Goal: Task Accomplishment & Management: Manage account settings

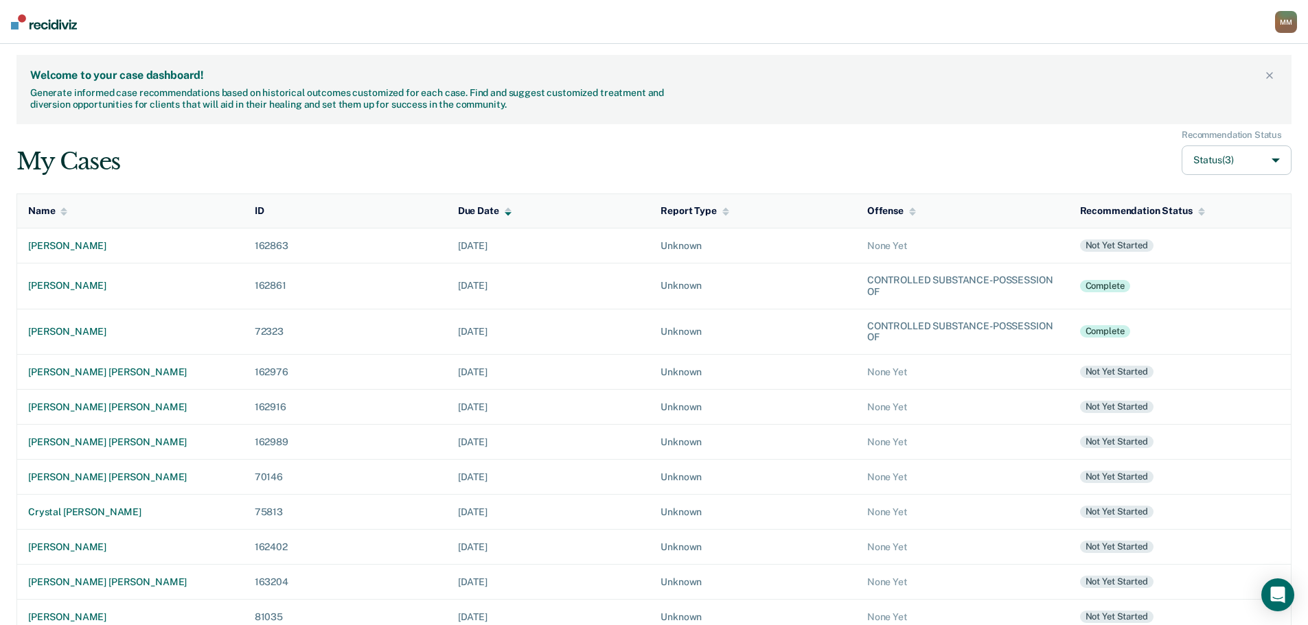
click at [479, 207] on div "Due Date" at bounding box center [485, 211] width 54 height 12
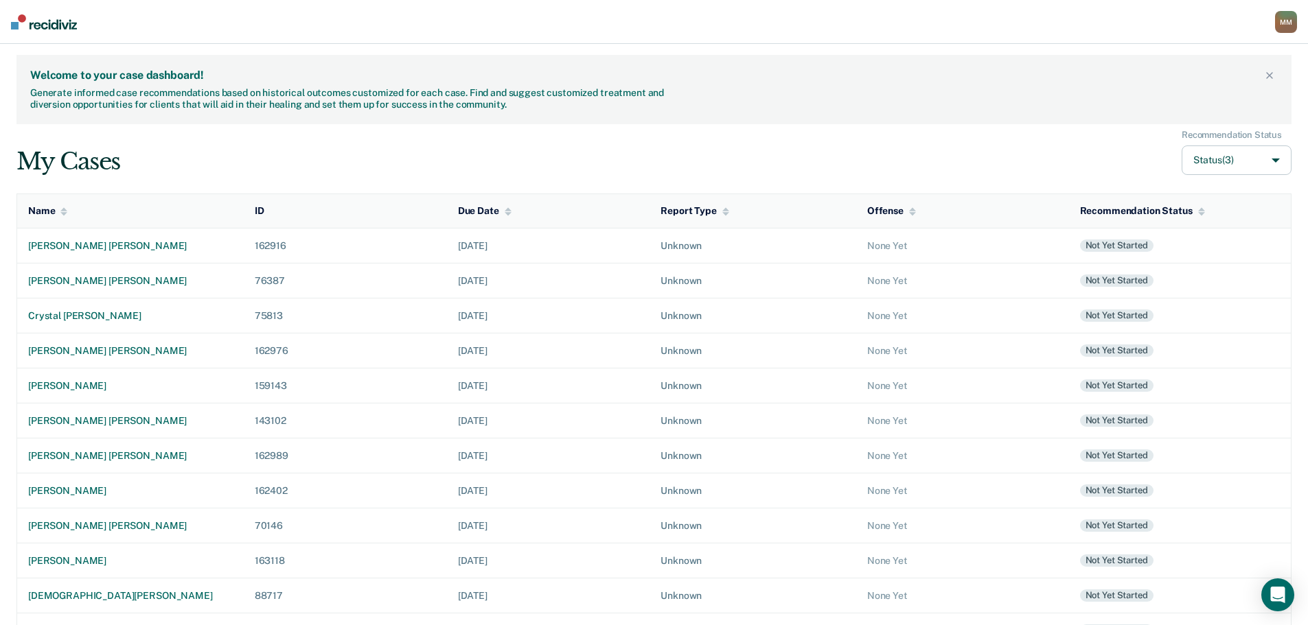
click at [470, 212] on div "Due Date" at bounding box center [485, 211] width 54 height 12
click at [1199, 162] on button "Status (3)" at bounding box center [1236, 161] width 110 height 30
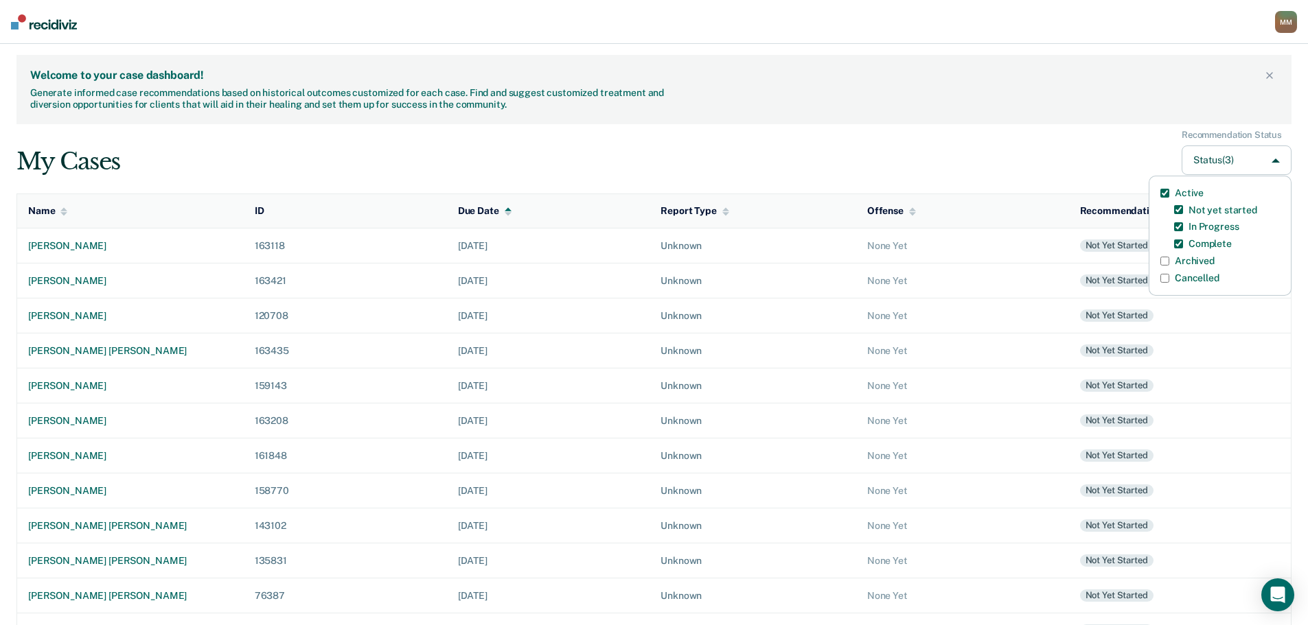
click at [1161, 262] on input "Archived" at bounding box center [1164, 261] width 9 height 9
checkbox input "true"
click at [905, 167] on div "My Cases Recommendation Status Status (4) Active Not yet started In Progress Co…" at bounding box center [653, 153] width 1275 height 46
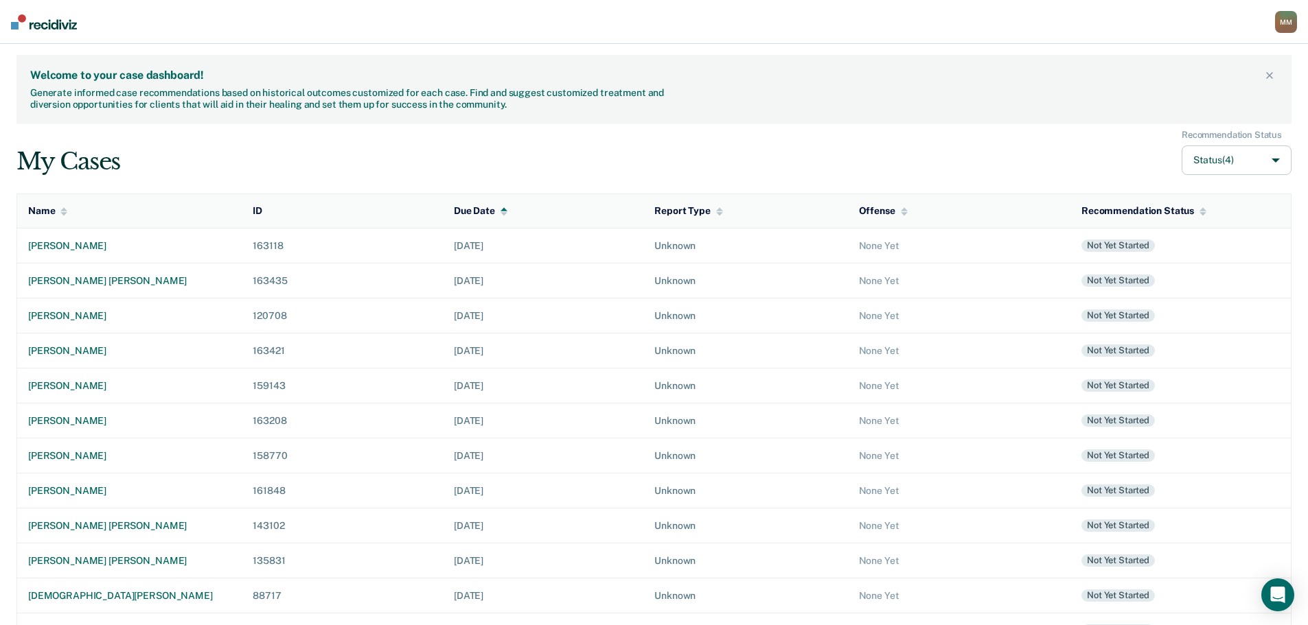
click at [468, 206] on div "Due Date" at bounding box center [481, 211] width 54 height 12
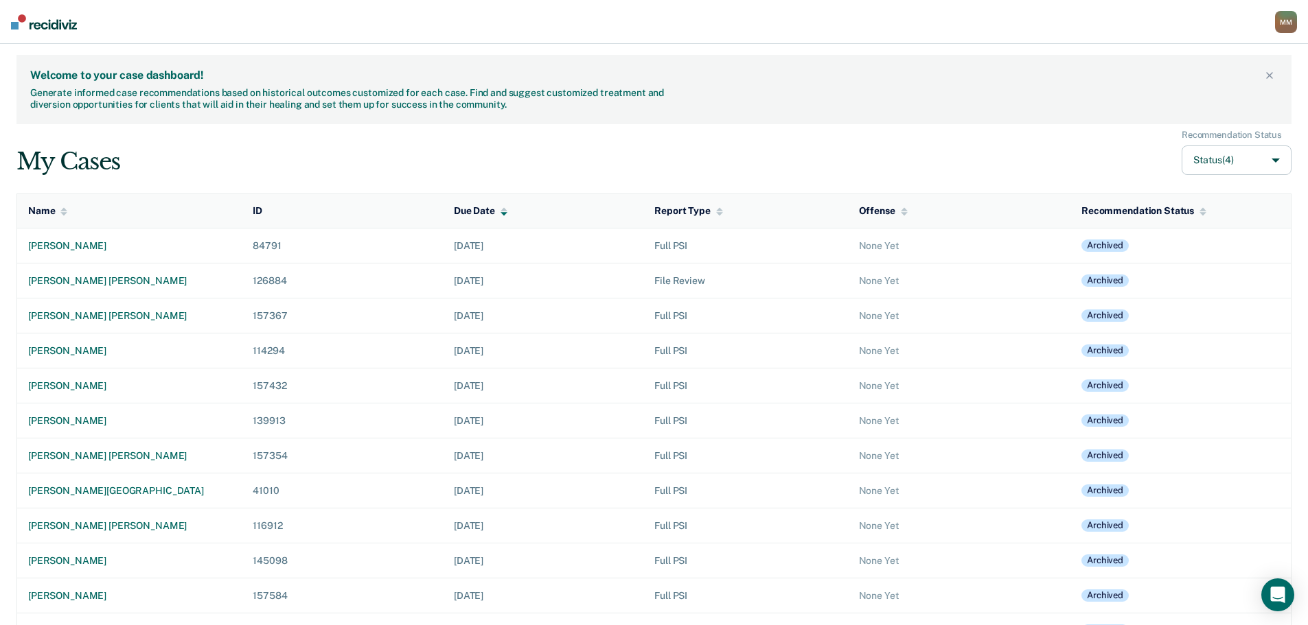
click at [1195, 163] on button "Status (4)" at bounding box center [1236, 161] width 110 height 30
click at [1167, 259] on input "Archived" at bounding box center [1164, 261] width 9 height 9
checkbox input "false"
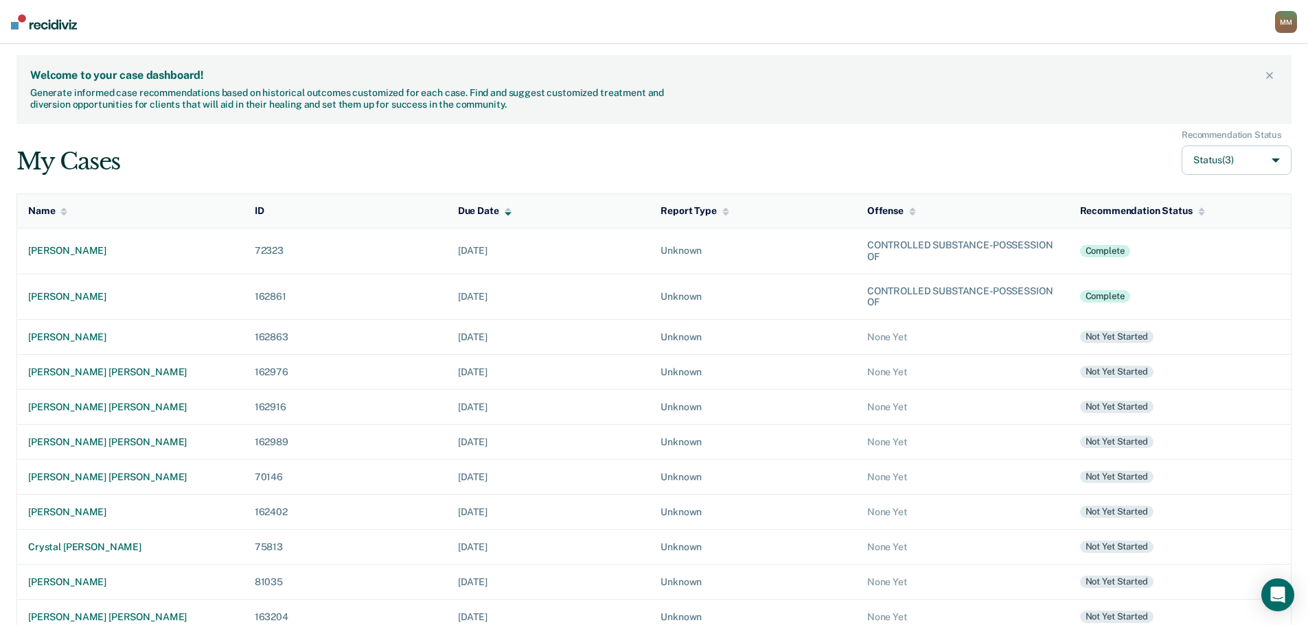
click at [984, 130] on div "My Cases Recommendation Status Status (3)" at bounding box center [653, 153] width 1275 height 46
click at [1227, 154] on button "Status (3)" at bounding box center [1236, 161] width 110 height 30
click at [1184, 262] on label "Archived" at bounding box center [1195, 261] width 40 height 12
click at [1169, 262] on input "Archived" at bounding box center [1164, 261] width 9 height 9
checkbox input "true"
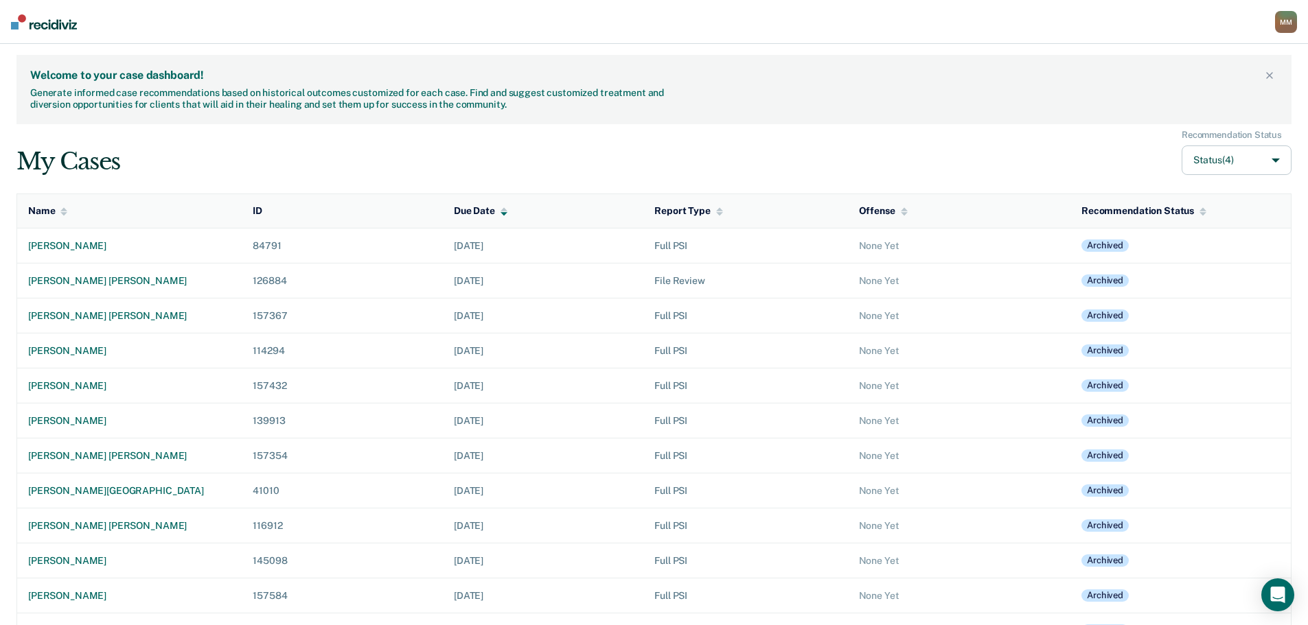
click at [911, 137] on div "My Cases Recommendation Status Status (4)" at bounding box center [653, 153] width 1275 height 46
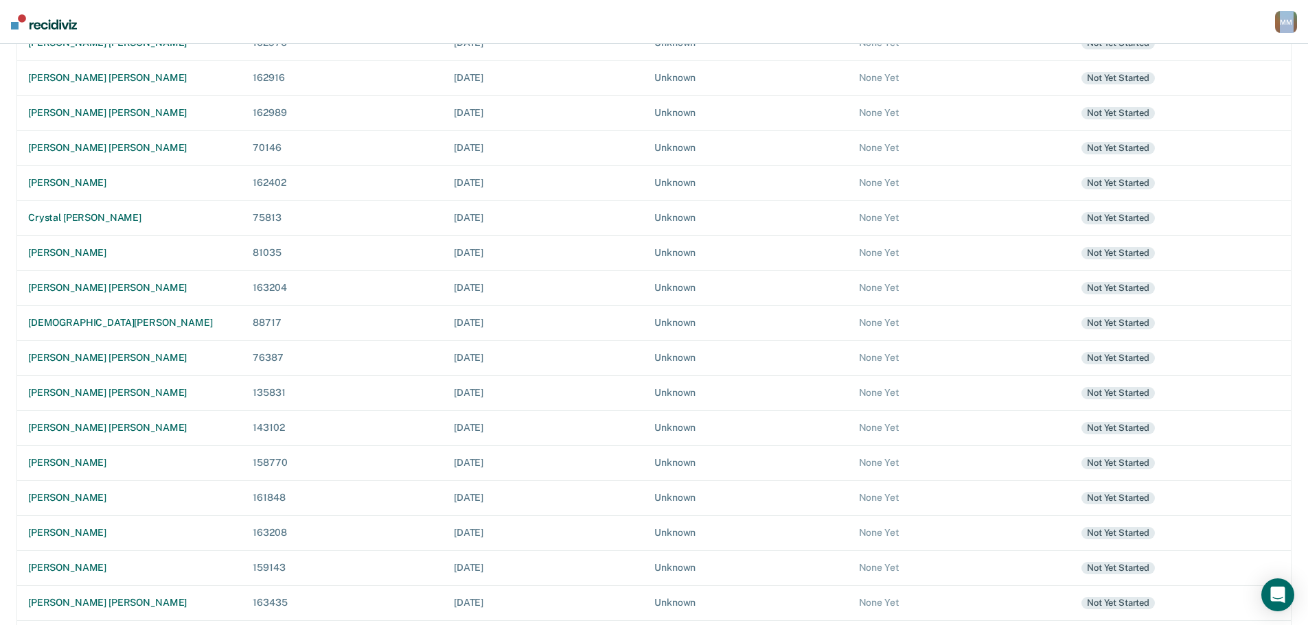
scroll to position [6615, 0]
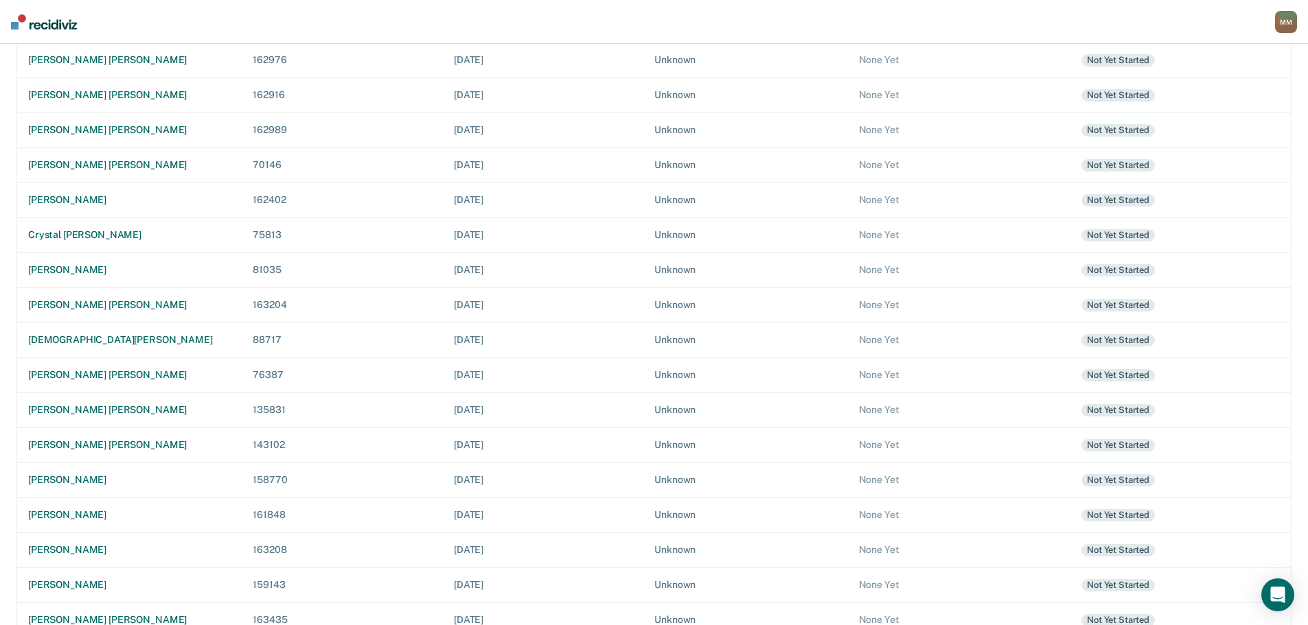
drag, startPoint x: 18, startPoint y: 199, endPoint x: 1226, endPoint y: 368, distance: 1220.0
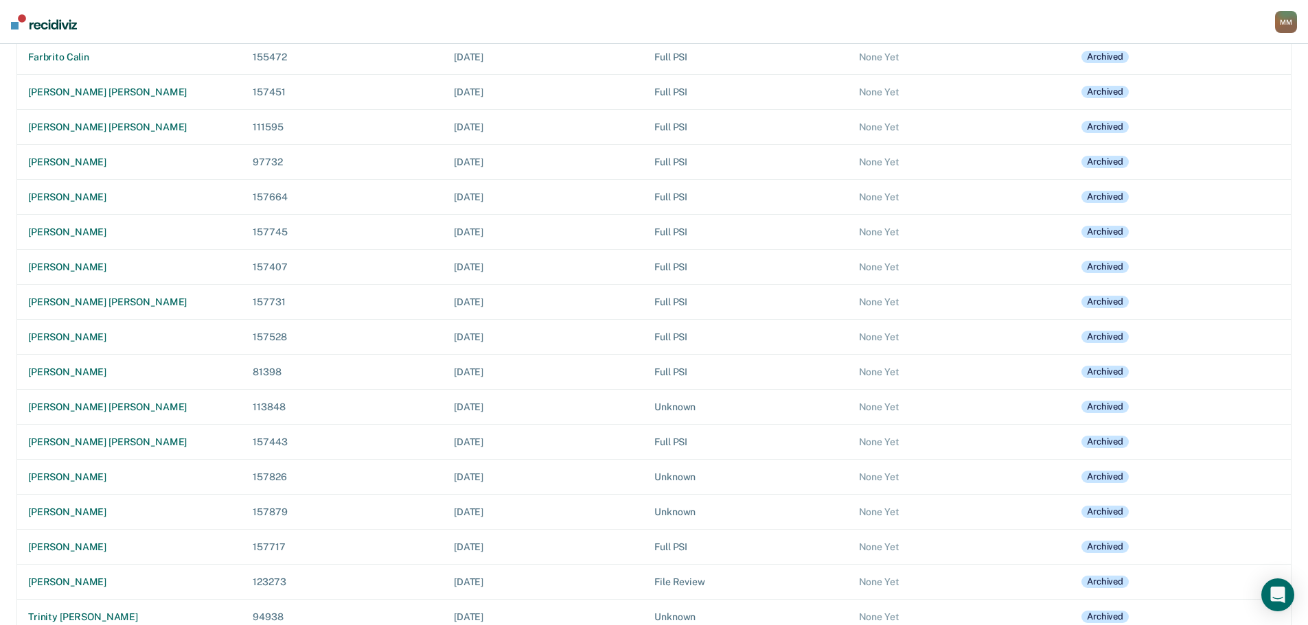
scroll to position [0, 0]
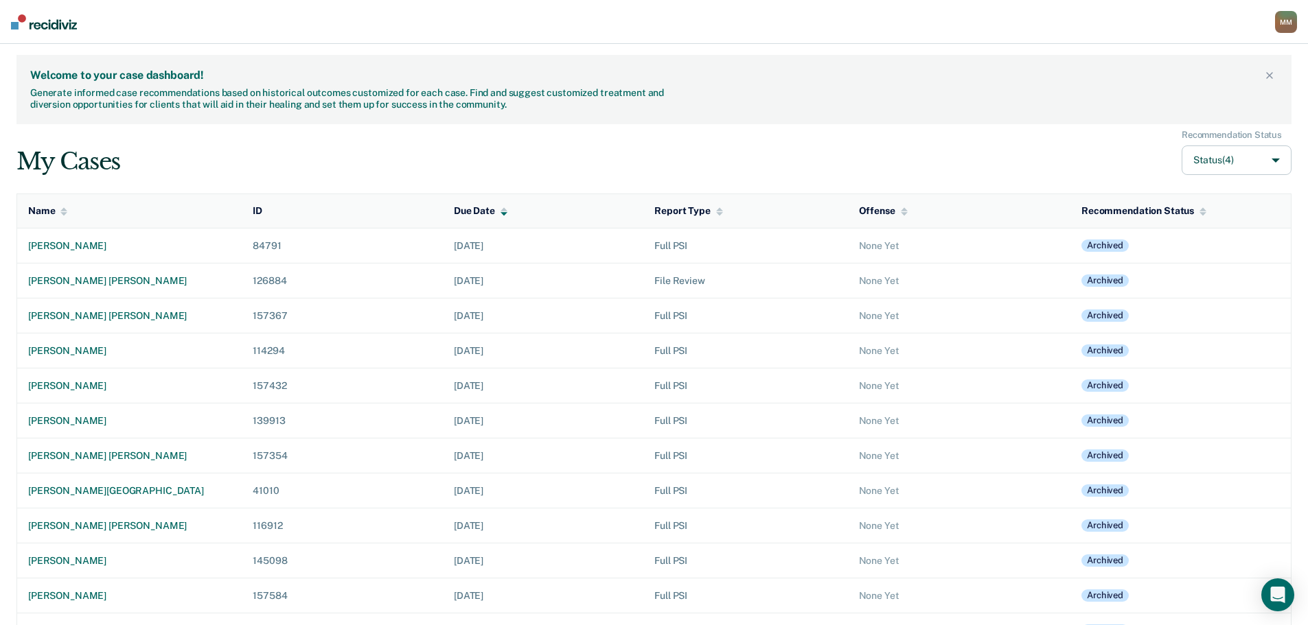
click at [1280, 158] on button "Status (4)" at bounding box center [1236, 161] width 110 height 30
click at [1184, 264] on label "Archived" at bounding box center [1195, 261] width 40 height 12
click at [1169, 264] on input "Archived" at bounding box center [1164, 261] width 9 height 9
checkbox input "false"
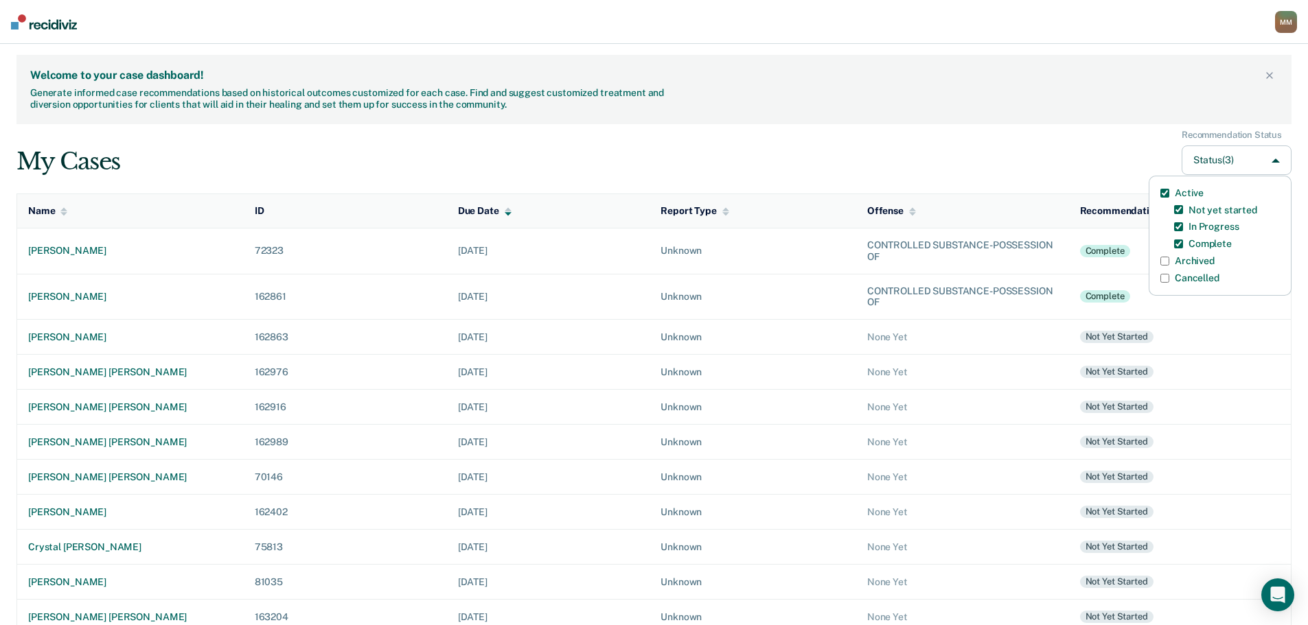
click at [669, 165] on div "My Cases Recommendation Status Status (3) Active Not yet started In Progress Co…" at bounding box center [653, 153] width 1275 height 46
